Goal: Task Accomplishment & Management: Use online tool/utility

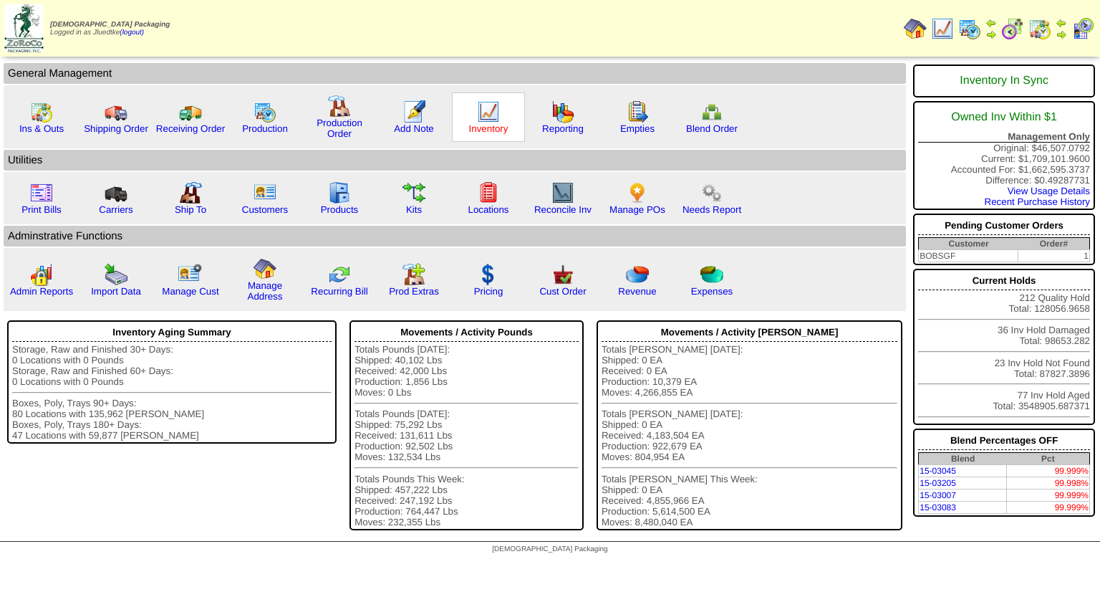
click at [478, 127] on link "Inventory" at bounding box center [488, 128] width 39 height 11
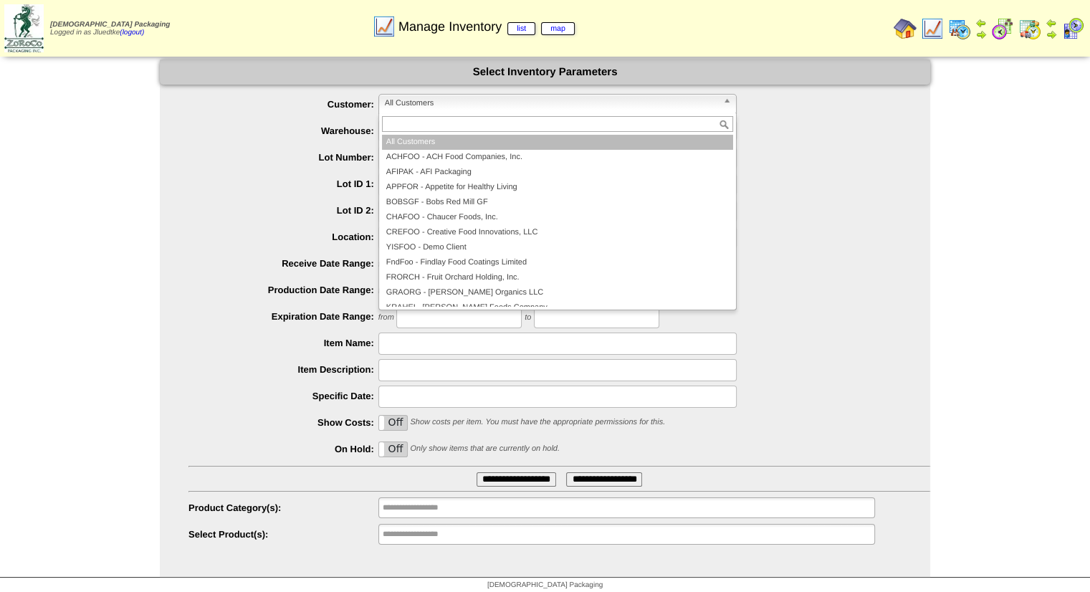
click at [457, 105] on span "All Customers" at bounding box center [551, 103] width 332 height 17
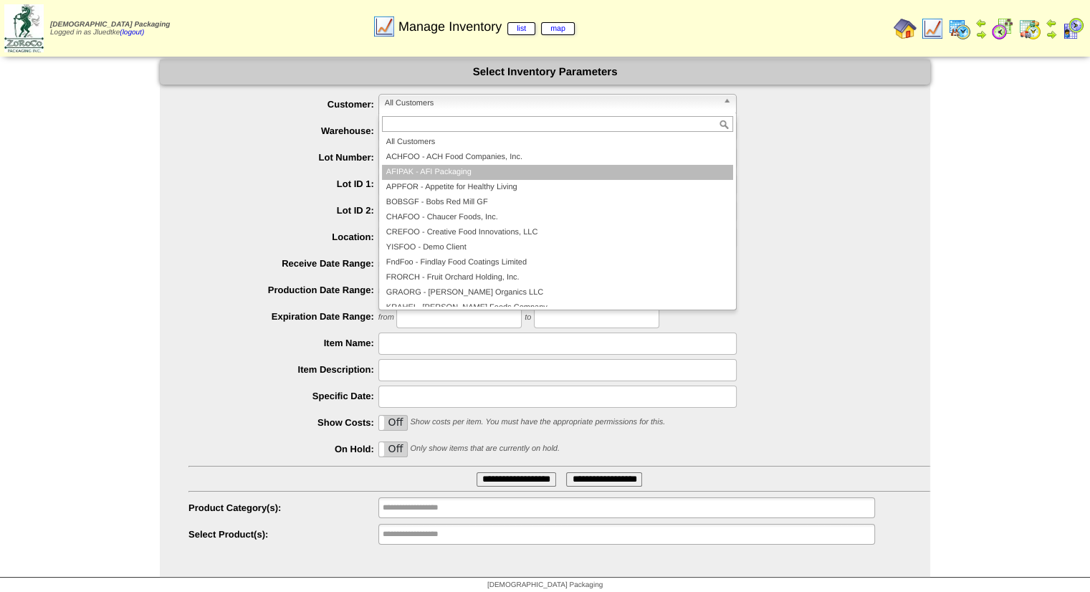
click at [457, 170] on li "AFIPAK - AFI Packaging" at bounding box center [557, 172] width 351 height 15
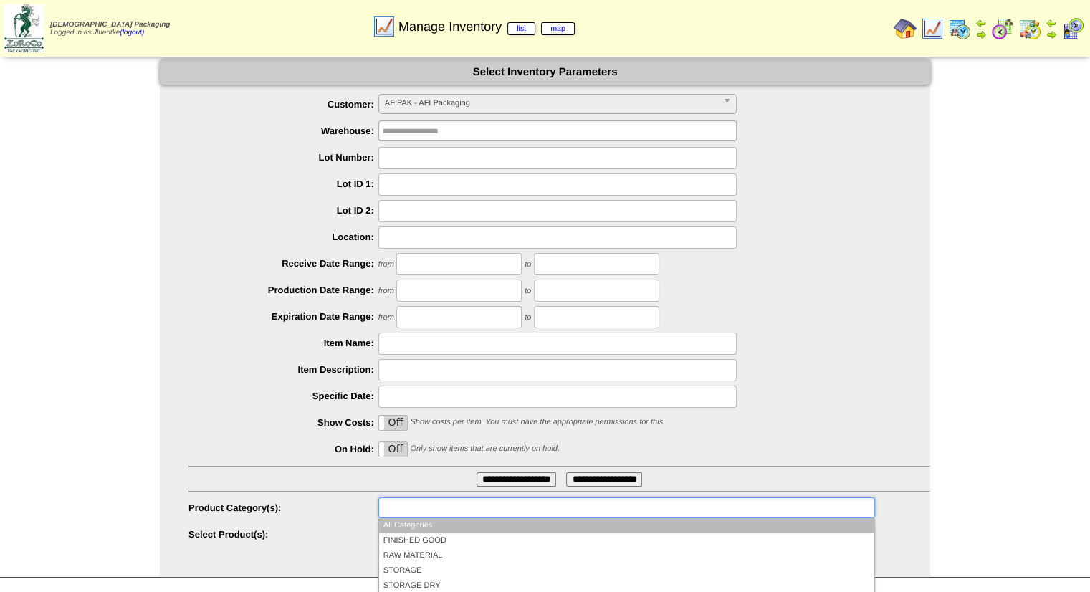
click at [436, 506] on input "text" at bounding box center [429, 508] width 92 height 18
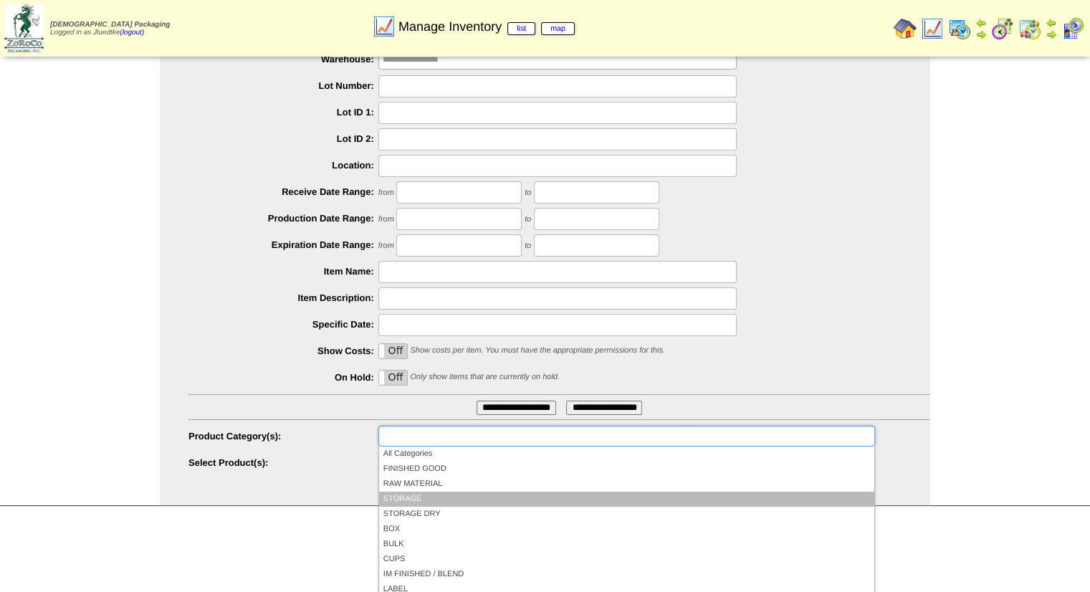
click at [438, 496] on li "STORAGE" at bounding box center [626, 498] width 495 height 15
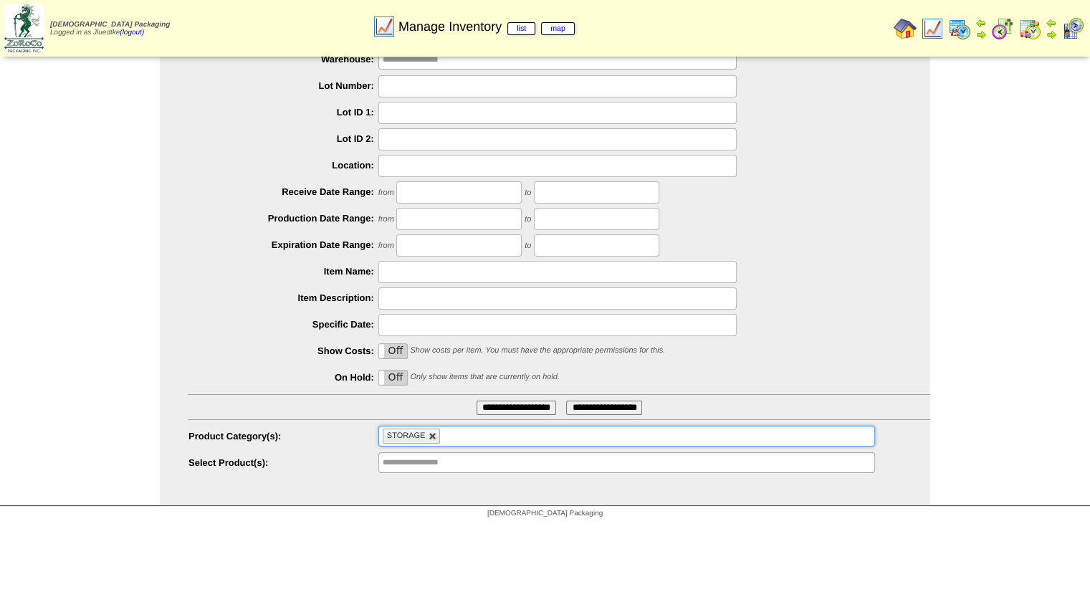
click at [434, 434] on link at bounding box center [432, 436] width 9 height 9
click at [434, 434] on ul at bounding box center [626, 435] width 496 height 21
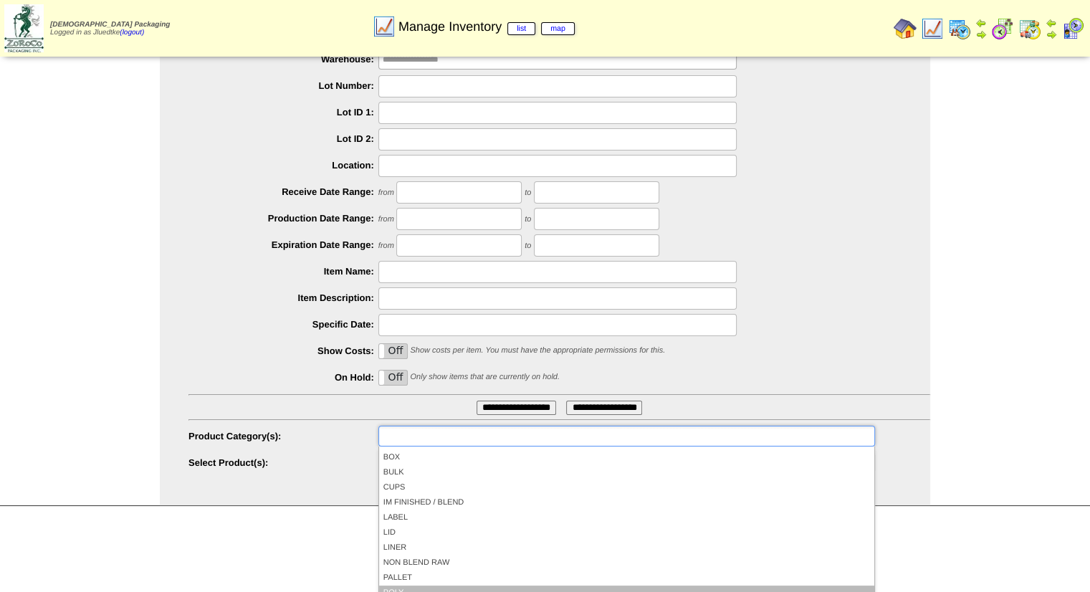
scroll to position [129, 0]
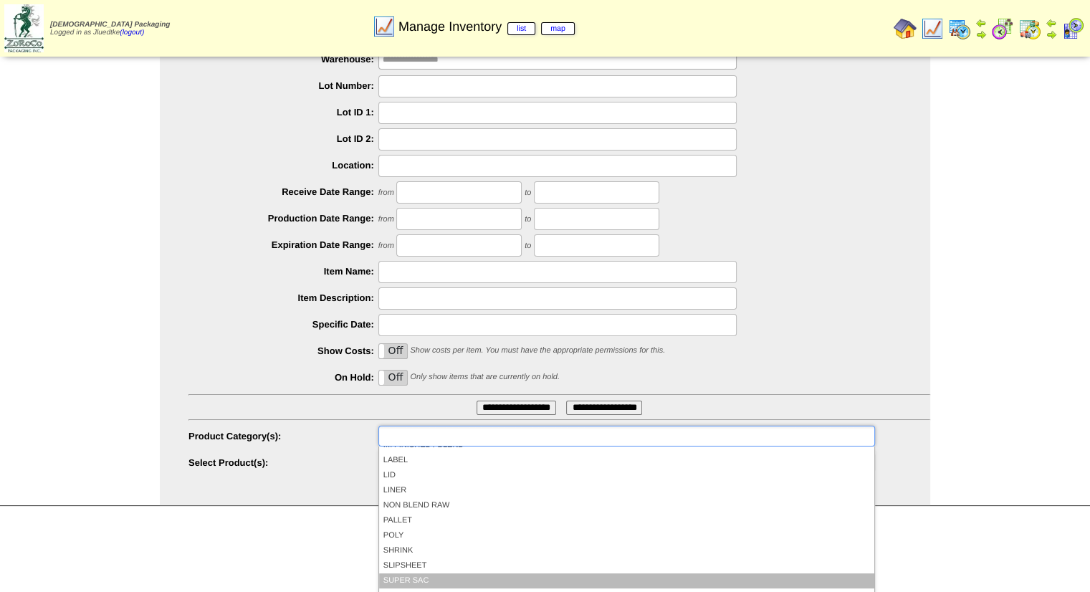
click at [429, 579] on li "SUPER SAC" at bounding box center [626, 580] width 495 height 15
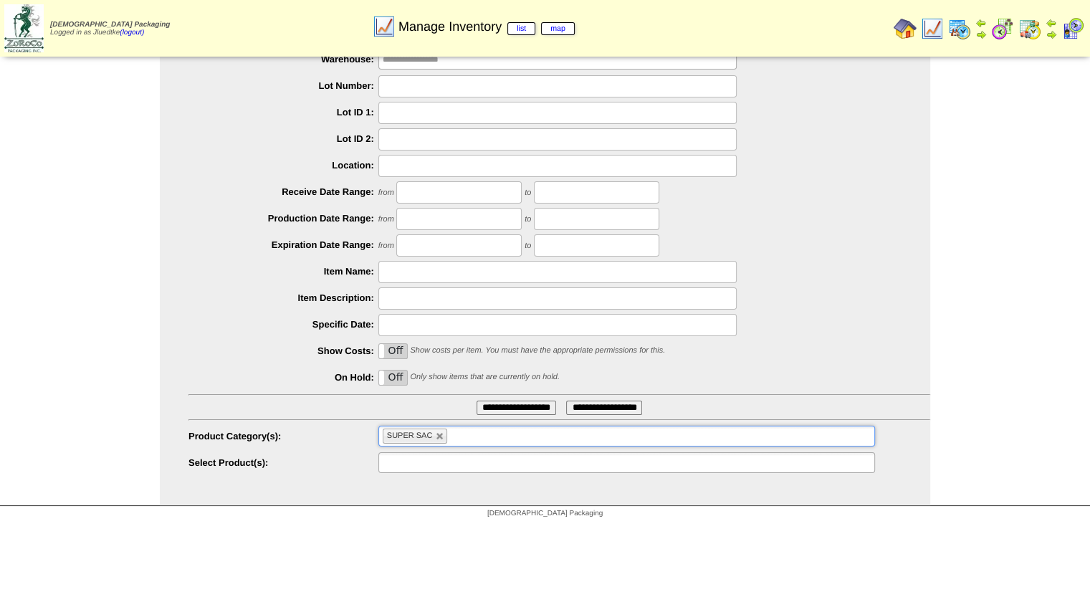
click at [441, 466] on input "text" at bounding box center [429, 462] width 92 height 18
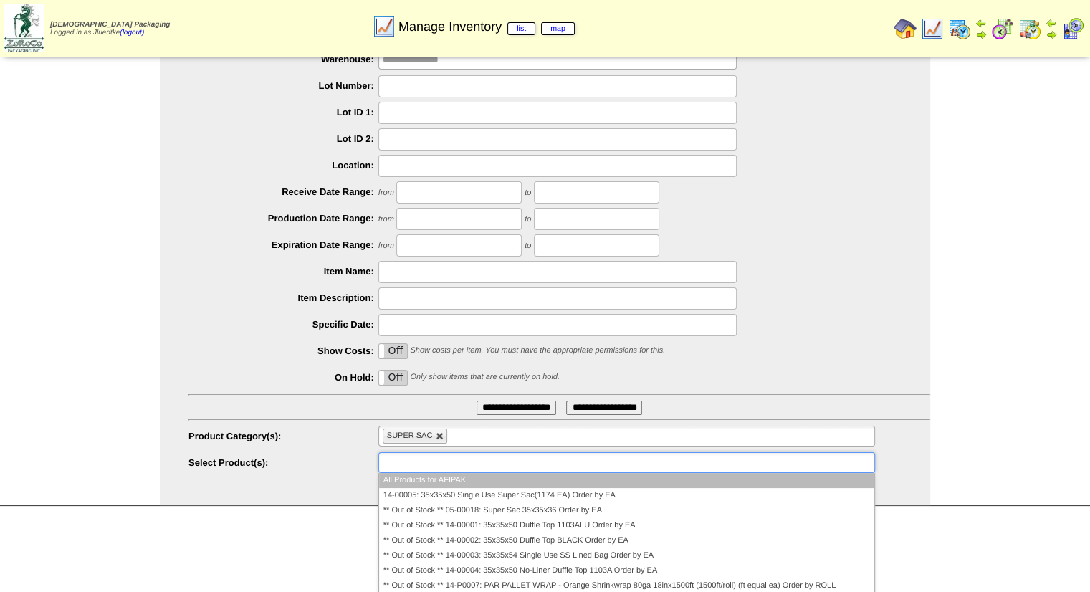
click at [440, 435] on link at bounding box center [440, 436] width 9 height 9
type input "**********"
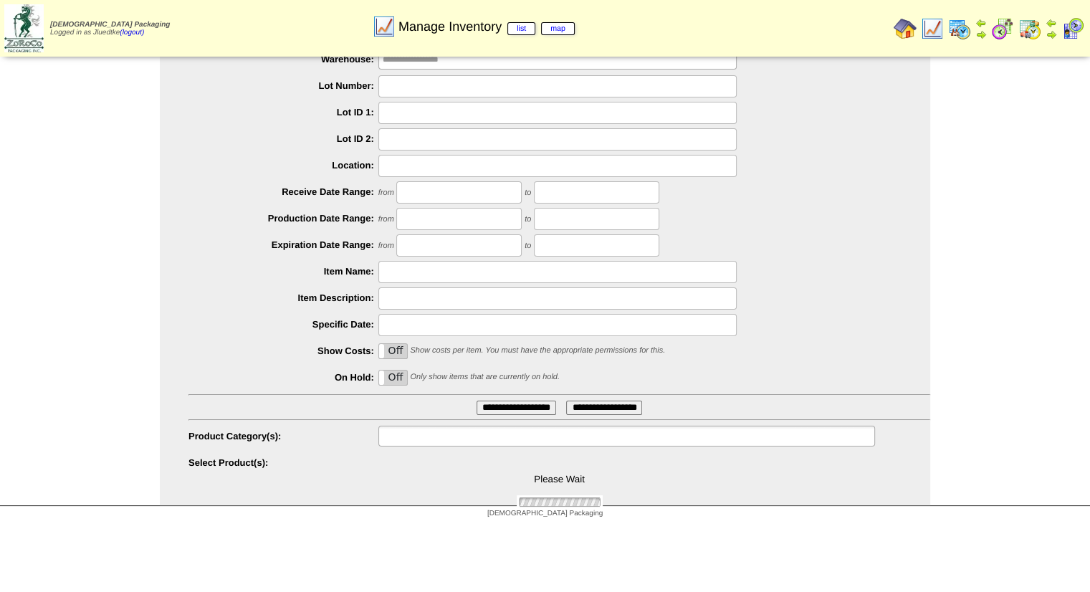
scroll to position [0, 0]
click at [440, 436] on input "text" at bounding box center [429, 436] width 92 height 18
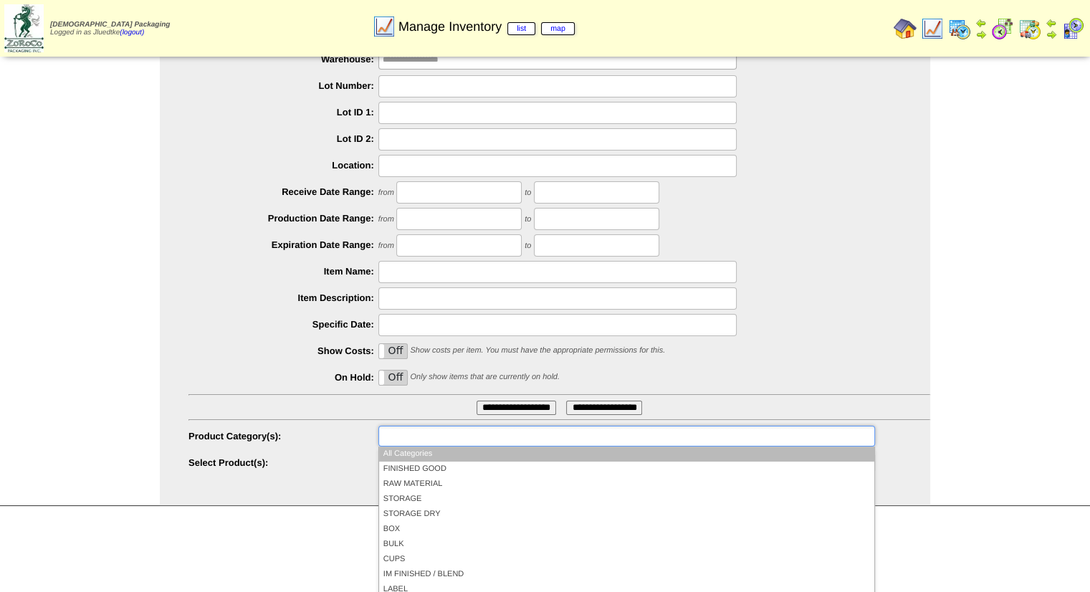
click at [447, 453] on li "All Categories" at bounding box center [626, 453] width 495 height 15
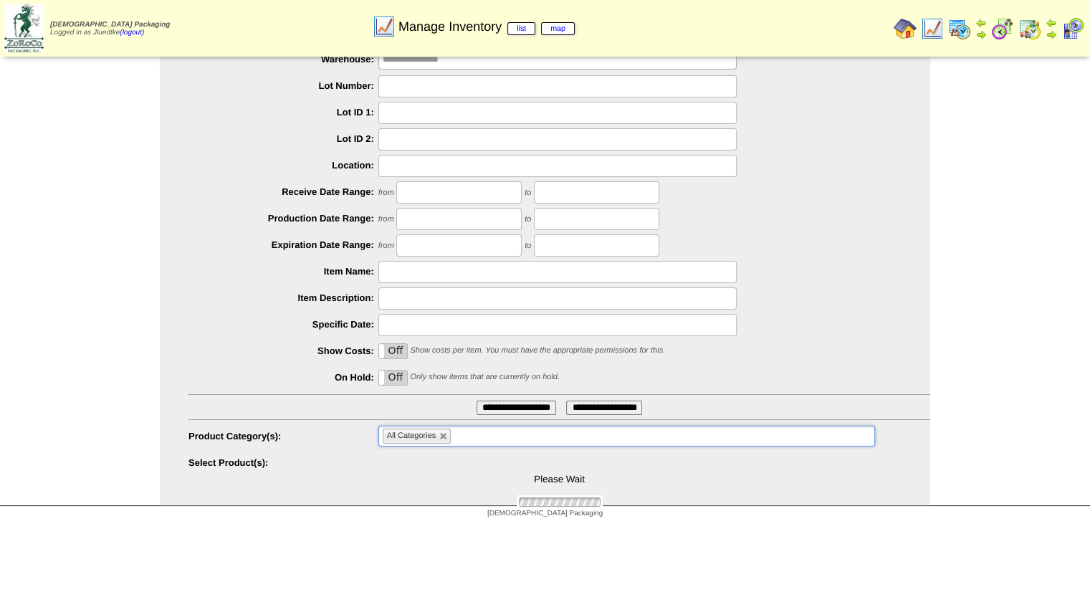
click at [455, 465] on div "Please Wait" at bounding box center [558, 480] width 741 height 57
click at [516, 433] on ul "All Categories" at bounding box center [626, 435] width 496 height 21
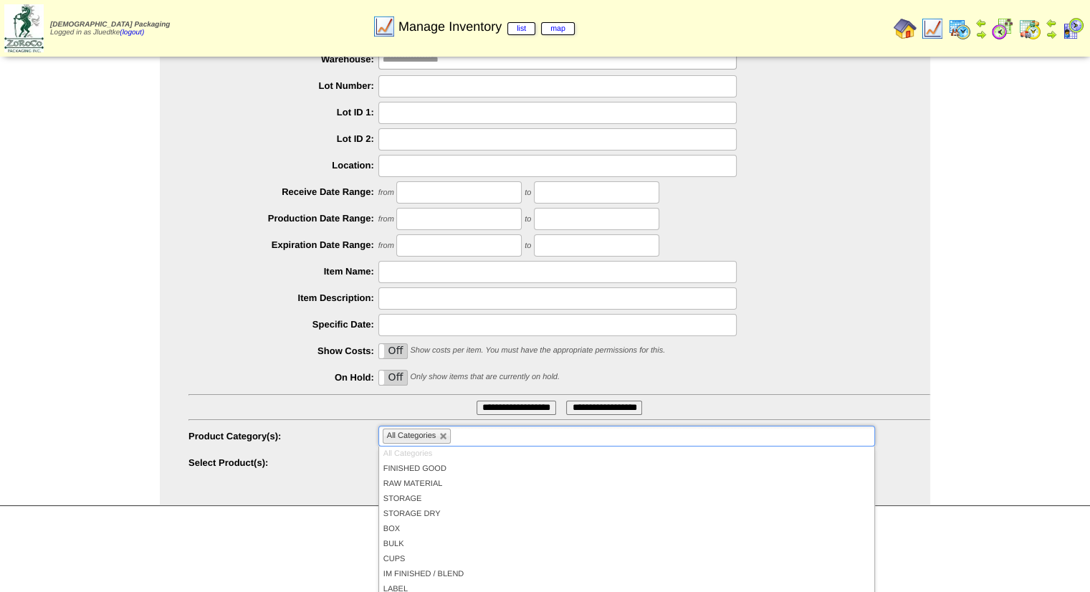
click at [789, 327] on div at bounding box center [558, 325] width 741 height 22
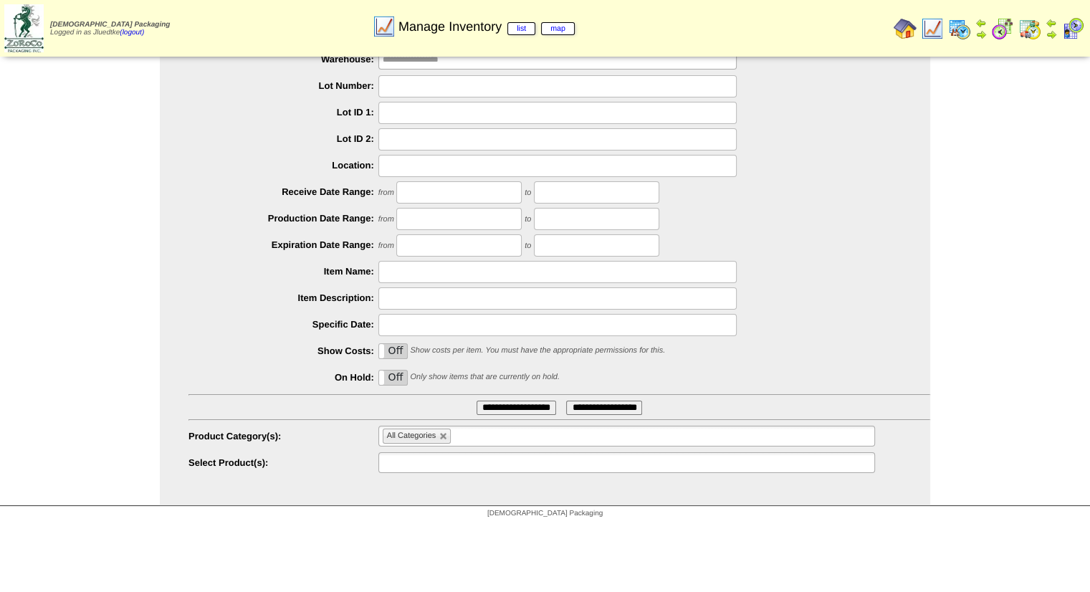
click at [462, 458] on input "text" at bounding box center [429, 462] width 92 height 18
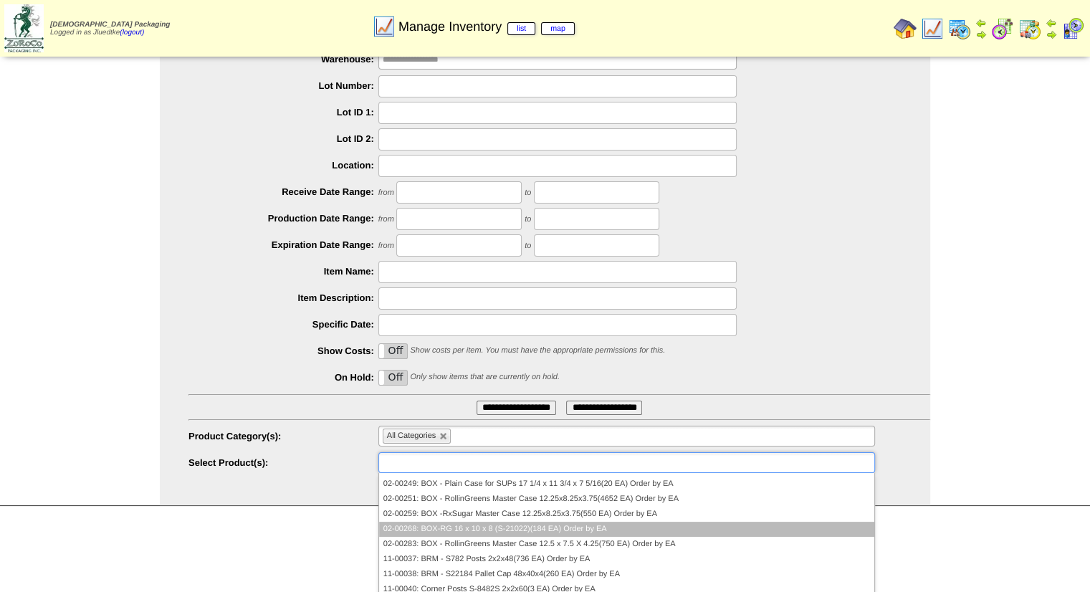
scroll to position [143, 0]
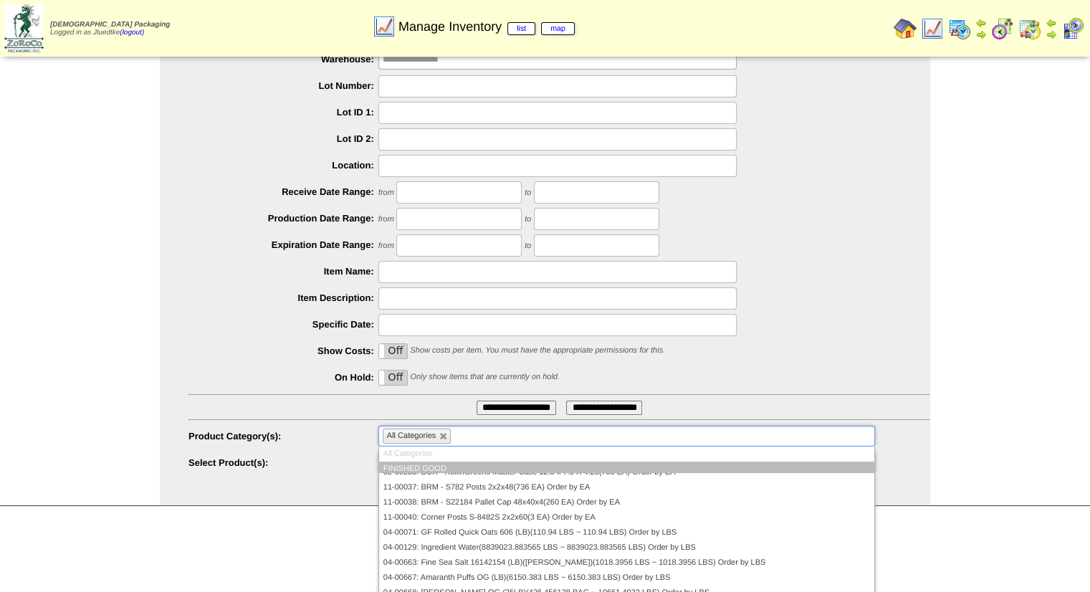
type input "**********"
click at [468, 435] on input "text" at bounding box center [463, 436] width 18 height 18
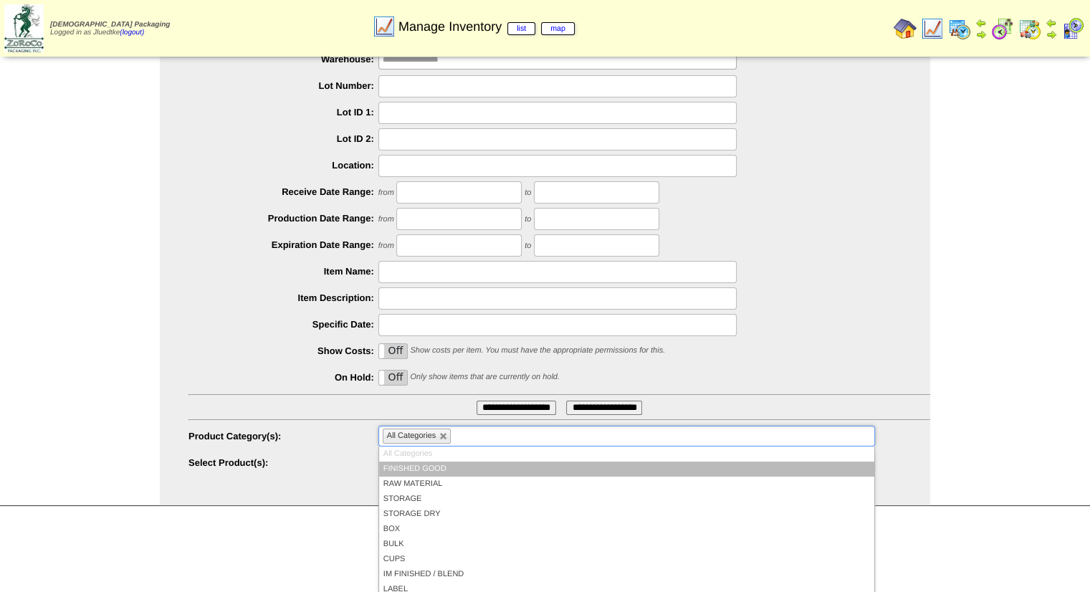
click at [463, 451] on li "All Categories" at bounding box center [626, 453] width 495 height 15
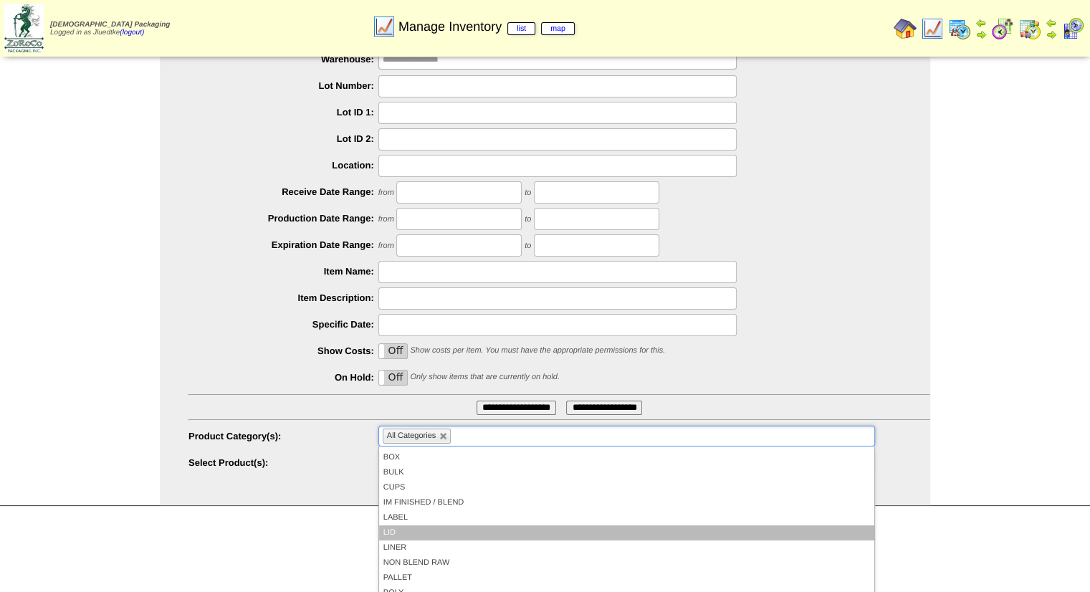
scroll to position [129, 0]
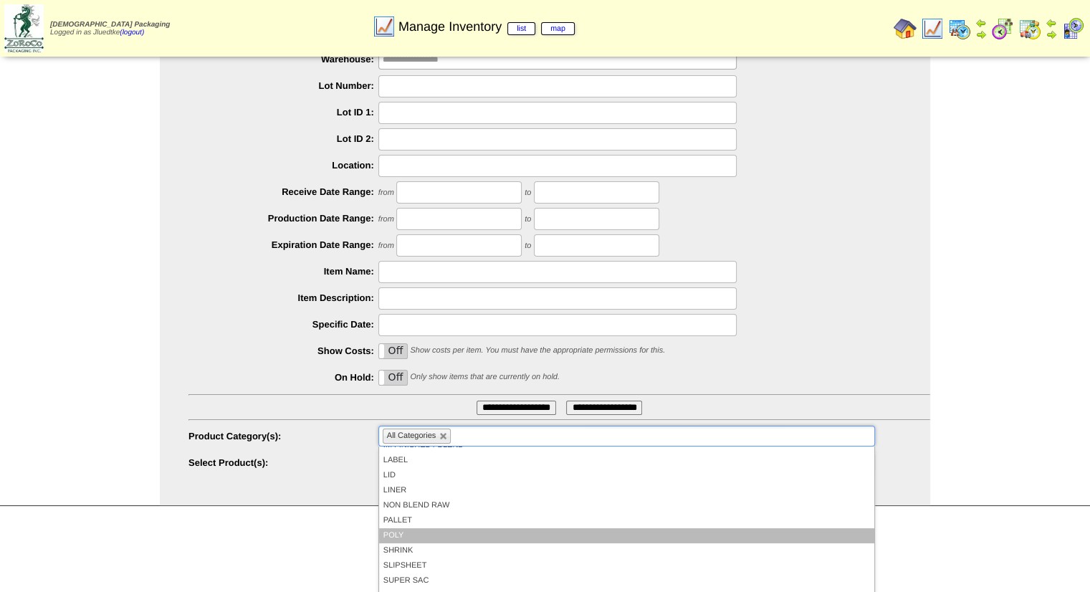
click at [464, 531] on li "POLY" at bounding box center [626, 535] width 495 height 15
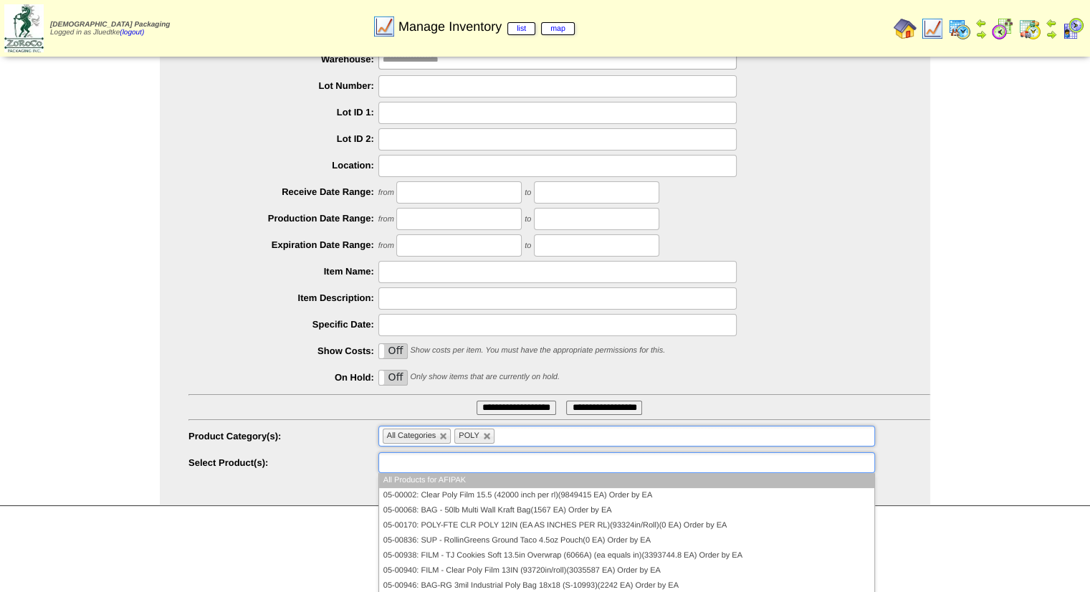
click at [458, 462] on input "text" at bounding box center [429, 462] width 92 height 18
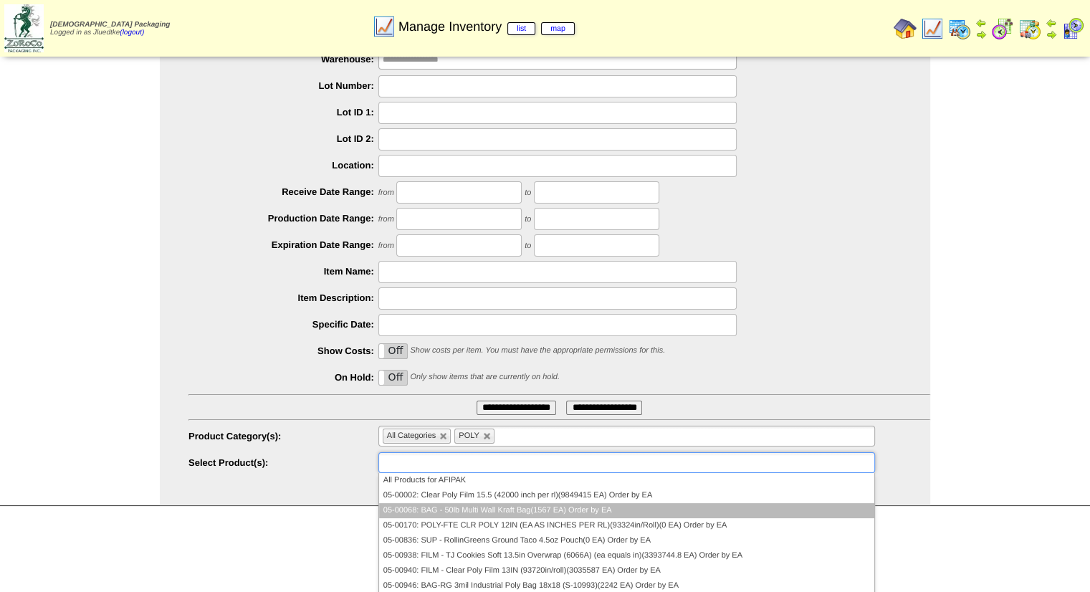
click at [464, 504] on li "05-00068: BAG - 50lb Multi Wall Kraft Bag(1567 EA) Order by EA" at bounding box center [626, 510] width 495 height 15
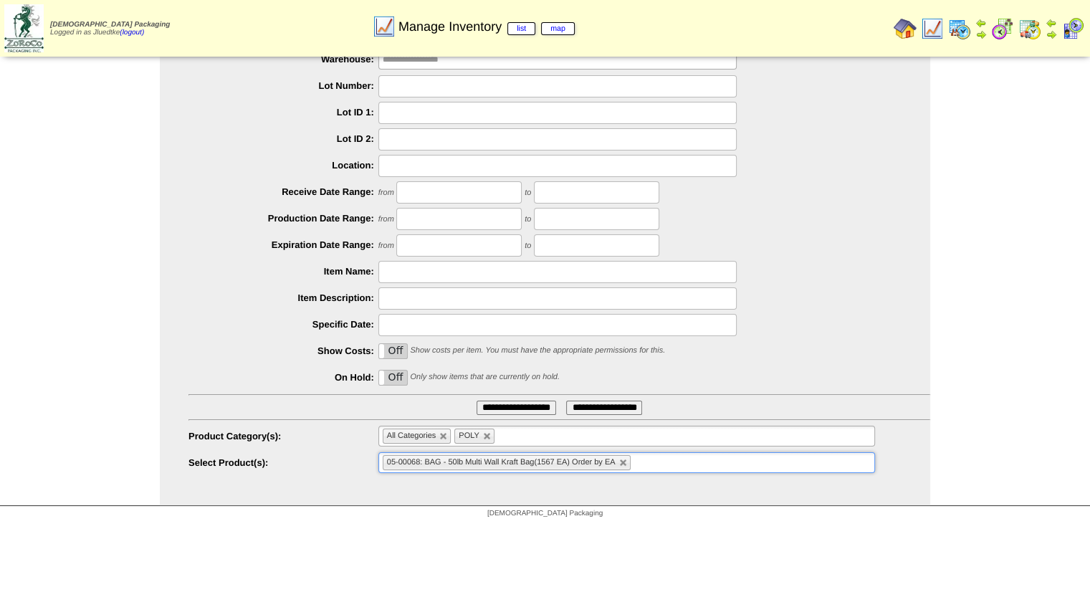
click at [501, 405] on input "**********" at bounding box center [516, 407] width 80 height 14
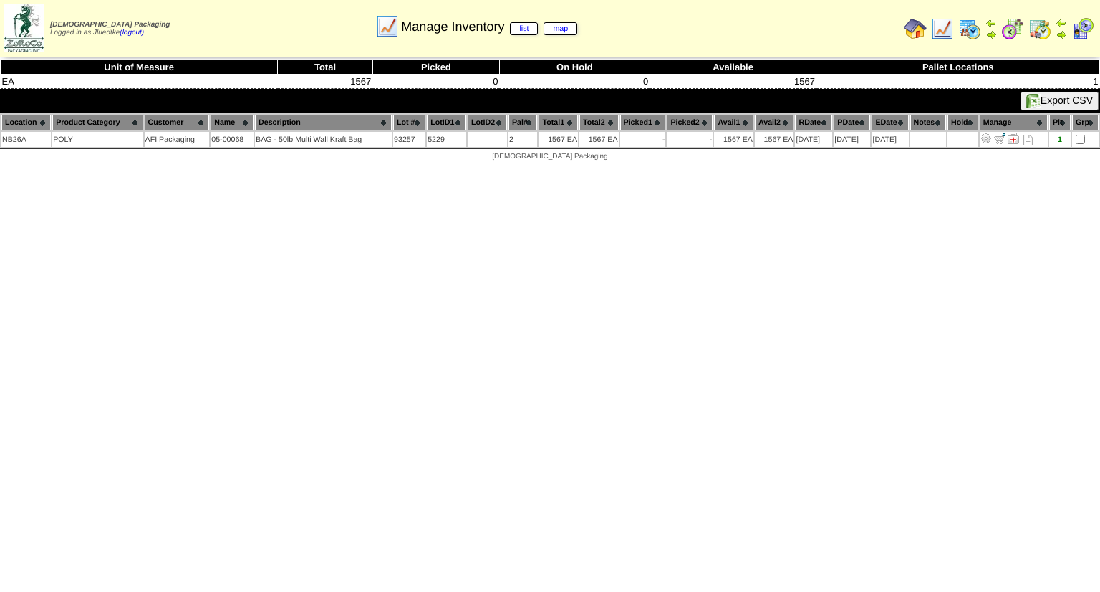
click at [840, 168] on html "Zoroco Packaging Logged in as Jluedtke (logout) Print All" at bounding box center [550, 84] width 1100 height 168
